Goal: Task Accomplishment & Management: Use online tool/utility

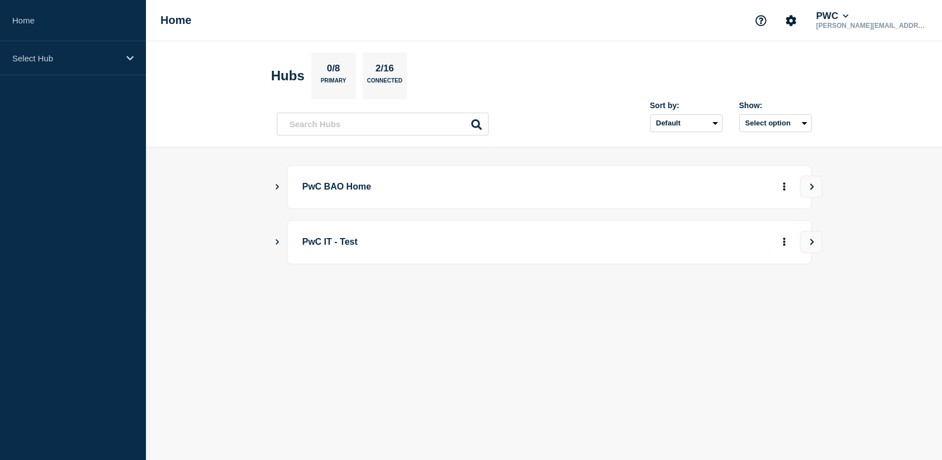
click at [281, 185] on div "PwC BAO Home" at bounding box center [544, 187] width 535 height 44
click at [281, 185] on icon "Show Connected Hubs" at bounding box center [277, 186] width 7 height 6
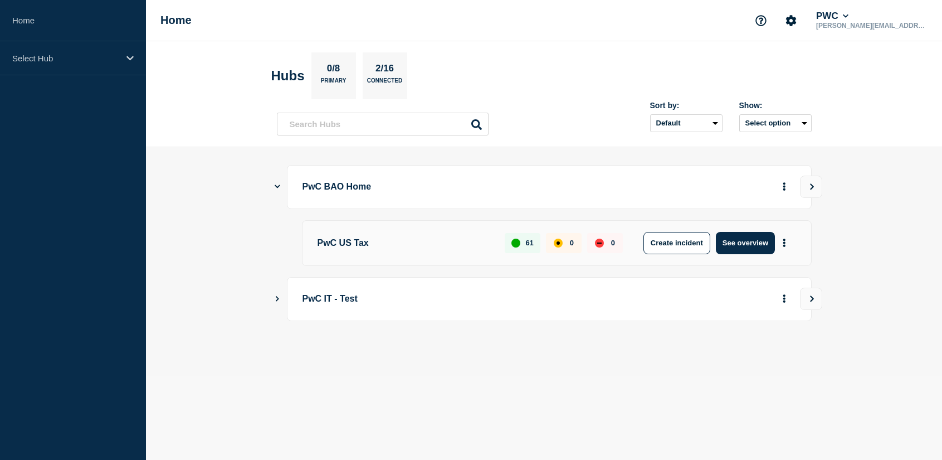
drag, startPoint x: 161, startPoint y: 140, endPoint x: 297, endPoint y: 97, distance: 143.1
click at [161, 140] on header "Hubs 0/8 Primary 2/16 Connected Sort by: Default Last added Last updated Most a…" at bounding box center [544, 94] width 796 height 106
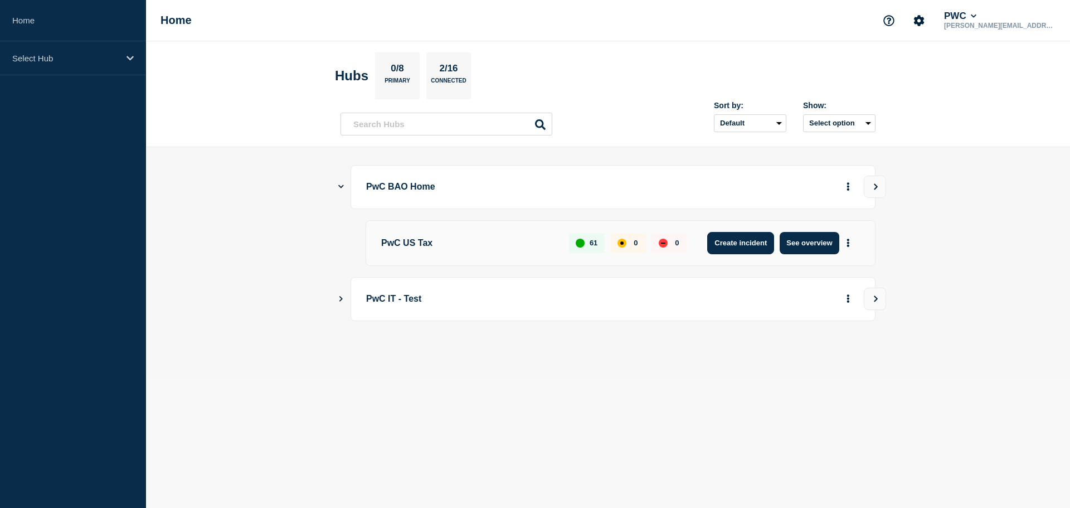
click at [731, 239] on button "Create incident" at bounding box center [740, 243] width 67 height 22
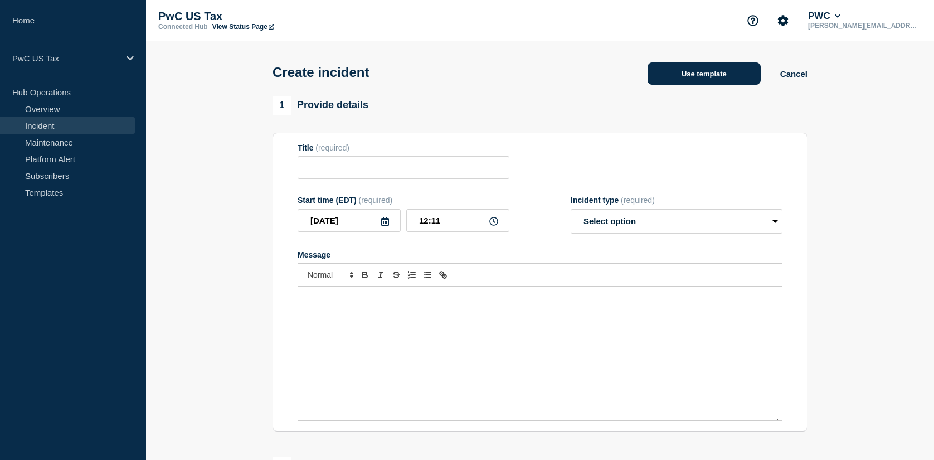
click at [729, 74] on button "Use template" at bounding box center [703, 73] width 113 height 22
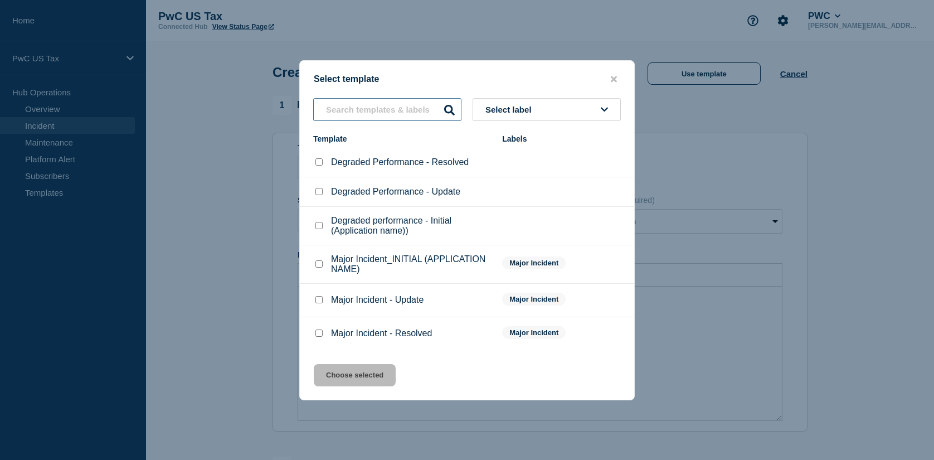
click at [397, 116] on input "text" at bounding box center [387, 109] width 148 height 23
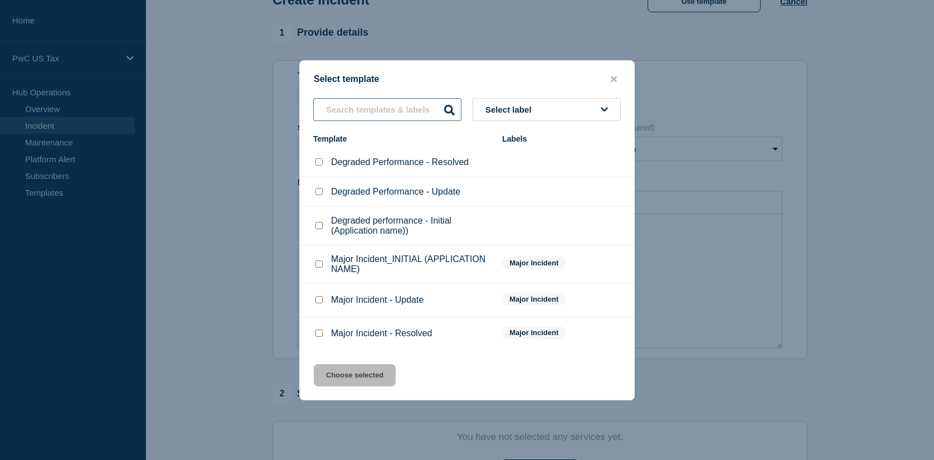
scroll to position [111, 0]
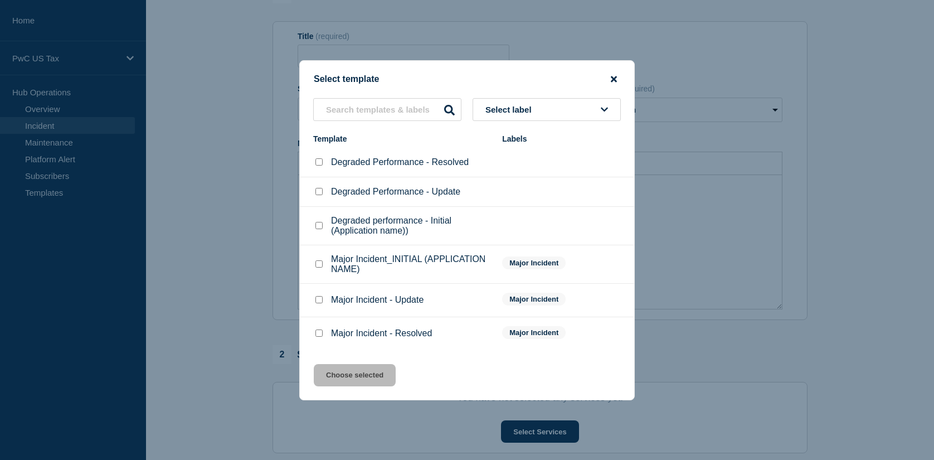
click at [616, 77] on icon "close button" at bounding box center [614, 79] width 6 height 9
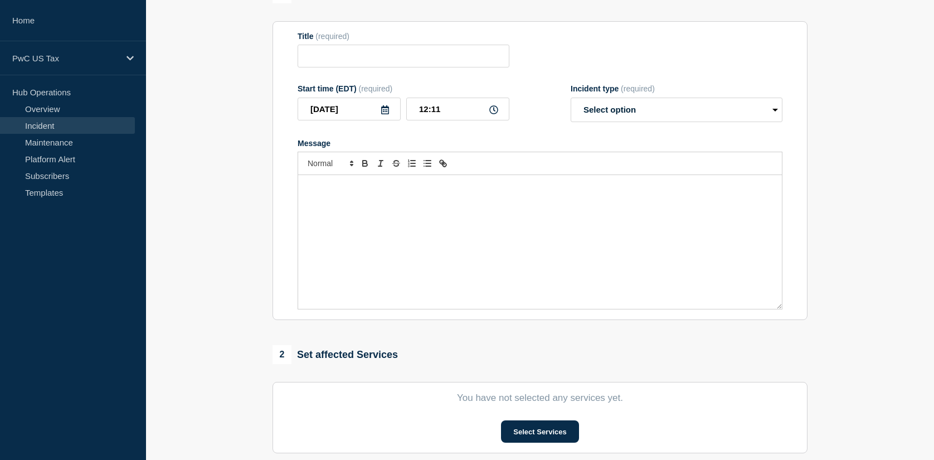
scroll to position [0, 0]
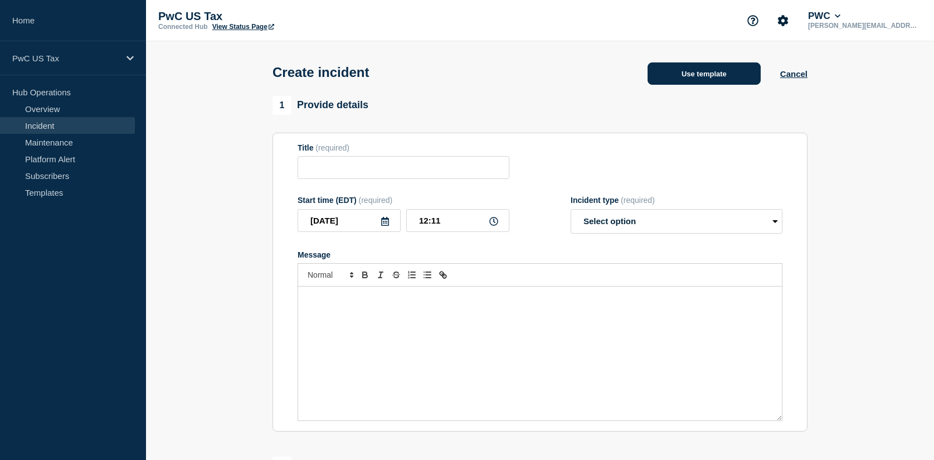
click at [706, 78] on button "Use template" at bounding box center [703, 73] width 113 height 22
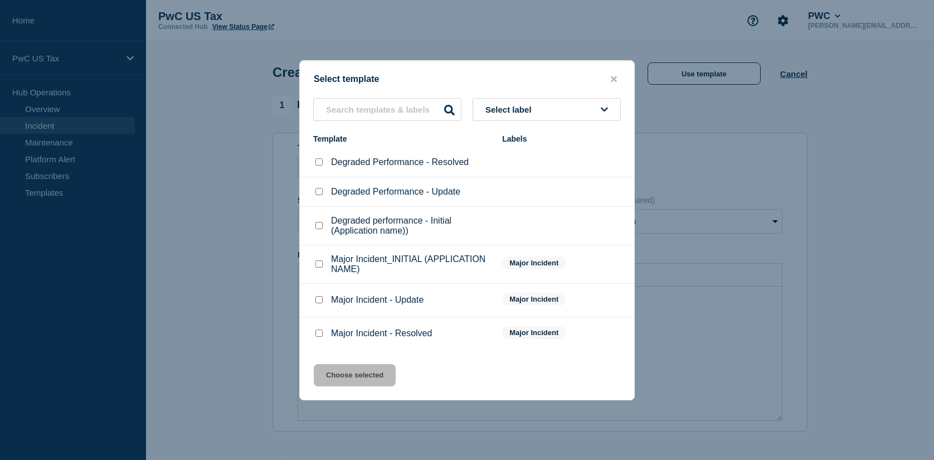
click at [306, 122] on div "Select label Template Labels Degraded Performance - Resolved Degraded Performan…" at bounding box center [467, 224] width 334 height 252
drag, startPoint x: 338, startPoint y: 110, endPoint x: 391, endPoint y: 143, distance: 62.3
click at [338, 110] on input "text" at bounding box center [387, 109] width 148 height 23
click at [198, 298] on div at bounding box center [467, 230] width 934 height 460
